Goal: Navigation & Orientation: Find specific page/section

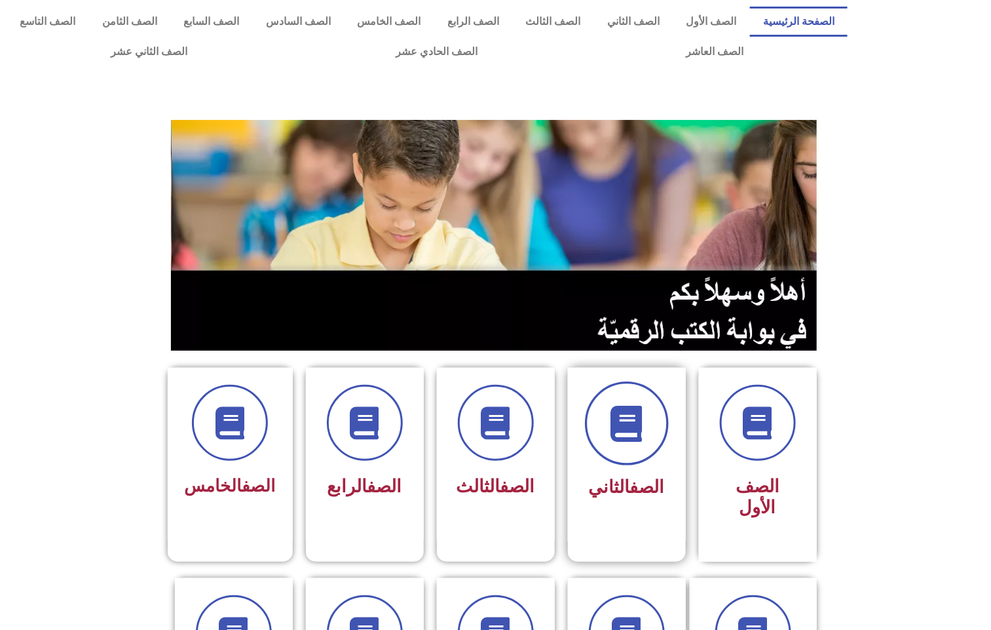
click at [614, 433] on icon at bounding box center [627, 424] width 36 height 36
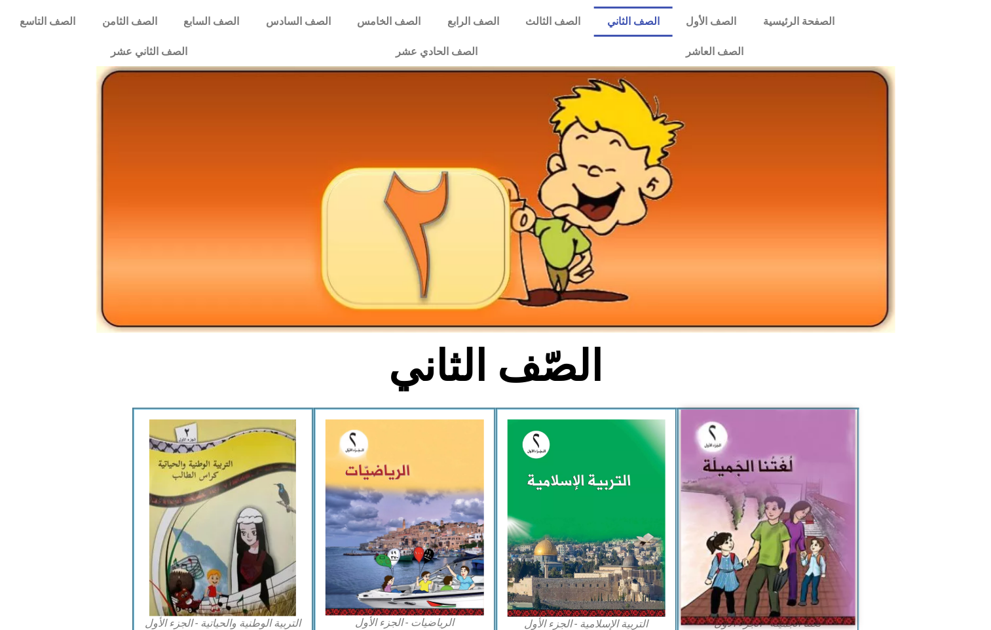
click at [766, 497] on img at bounding box center [768, 517] width 174 height 216
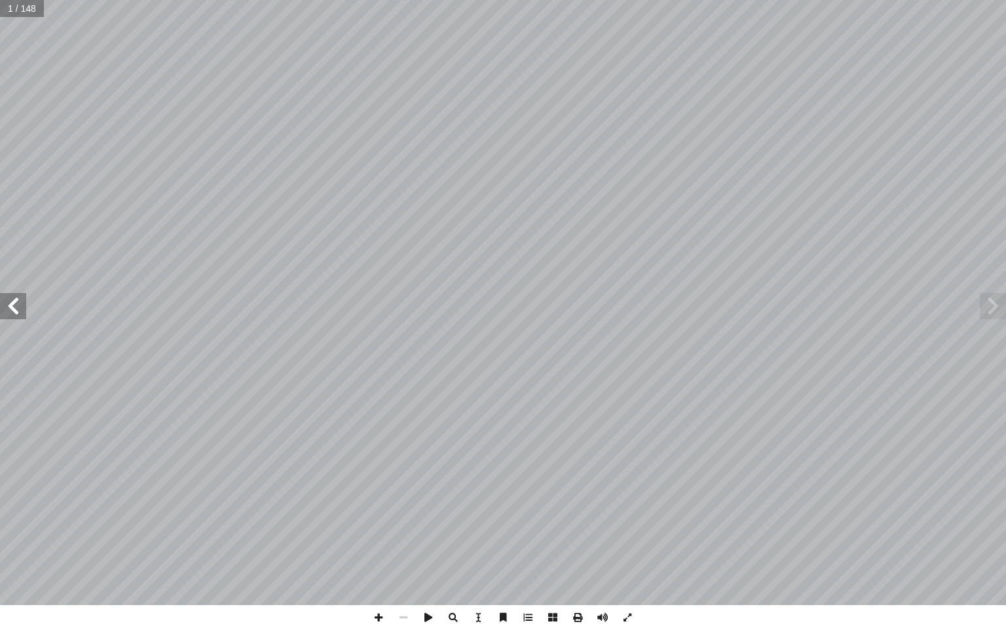
click at [22, 316] on span at bounding box center [13, 306] width 26 height 26
click at [22, 307] on span at bounding box center [13, 306] width 26 height 26
click at [22, 305] on span at bounding box center [13, 306] width 26 height 26
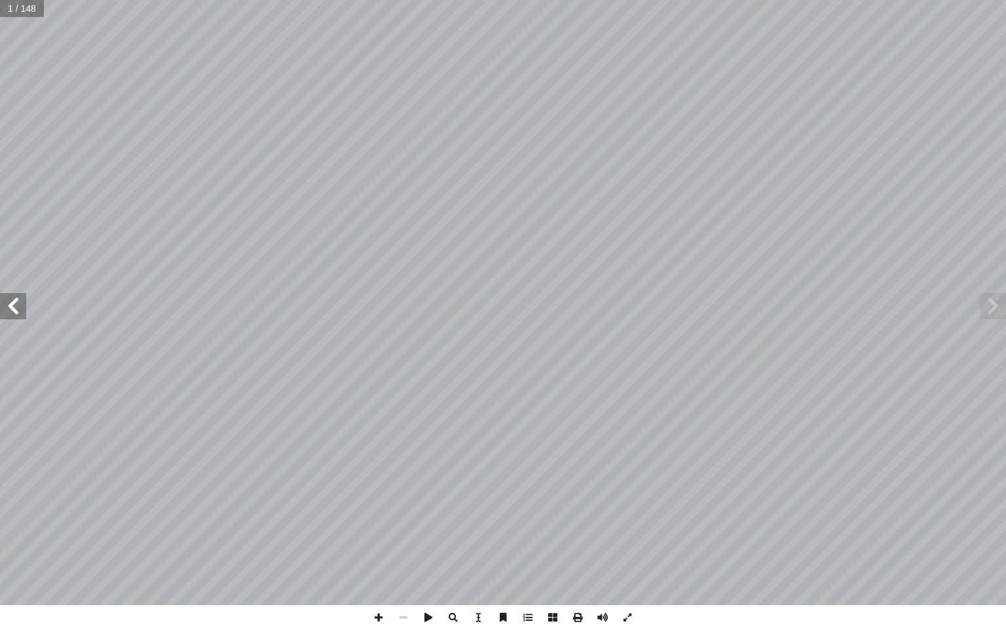
click at [22, 305] on span at bounding box center [13, 306] width 26 height 26
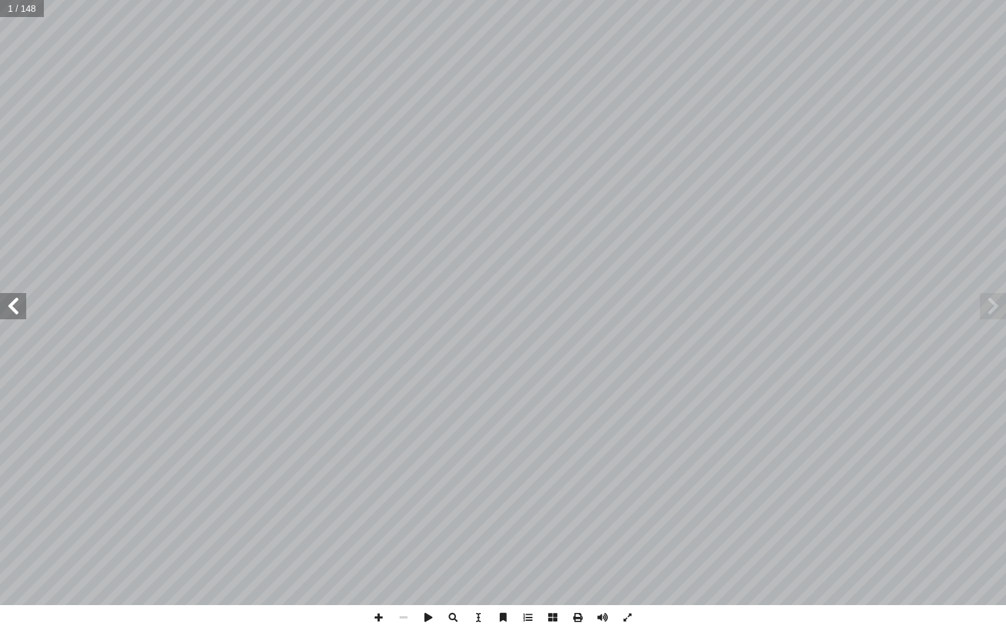
click at [22, 305] on span at bounding box center [13, 306] width 26 height 26
click at [14, 303] on span at bounding box center [13, 306] width 26 height 26
click at [12, 303] on span at bounding box center [13, 306] width 26 height 26
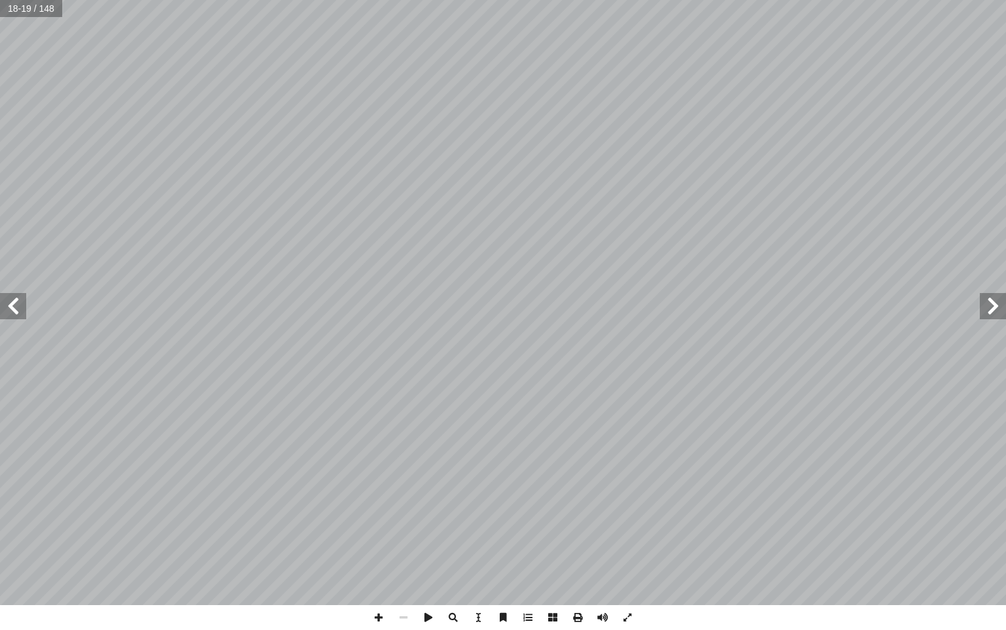
click at [12, 303] on span at bounding box center [13, 306] width 26 height 26
click at [14, 297] on span at bounding box center [13, 306] width 26 height 26
click at [370, 613] on span at bounding box center [378, 617] width 25 height 25
click at [399, 610] on span at bounding box center [403, 617] width 25 height 25
click at [381, 620] on span at bounding box center [378, 617] width 25 height 25
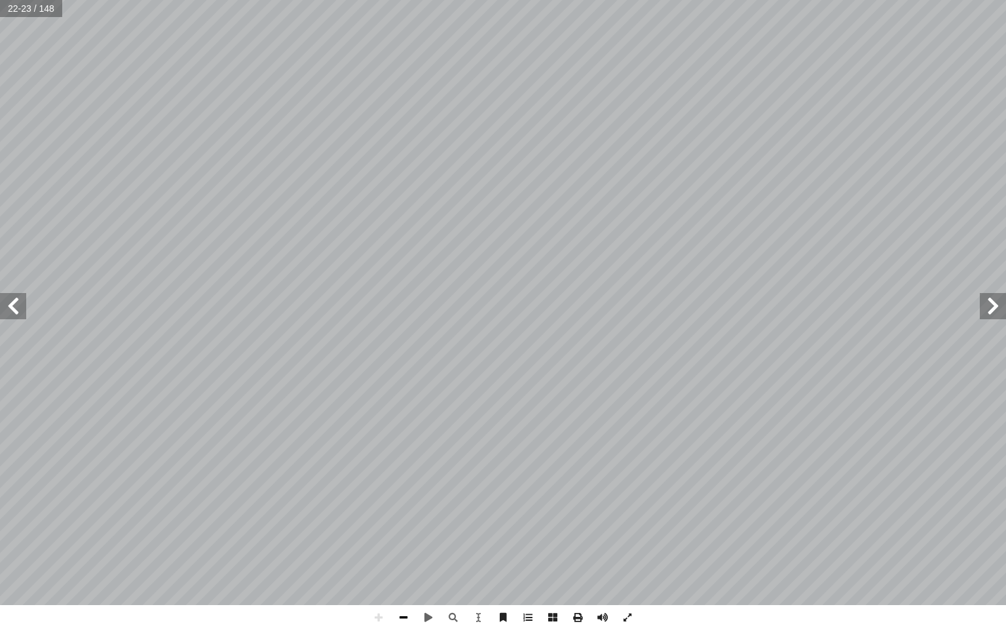
click at [407, 613] on span at bounding box center [403, 617] width 25 height 25
click at [379, 621] on span at bounding box center [378, 617] width 25 height 25
